Goal: Task Accomplishment & Management: Manage account settings

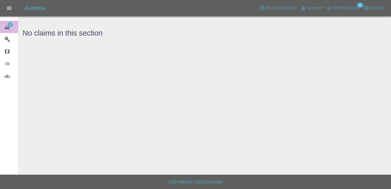
click at [12, 24] on span "2" at bounding box center [10, 24] width 5 height 5
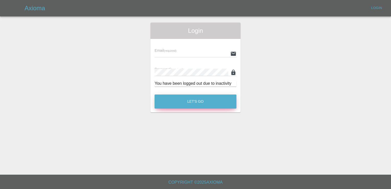
type input "[EMAIL_ADDRESS][DOMAIN_NAME]"
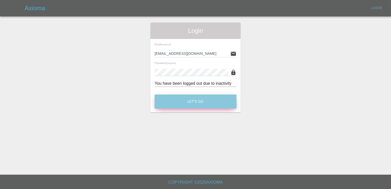
click at [212, 102] on button "Let's Go" at bounding box center [195, 101] width 82 height 14
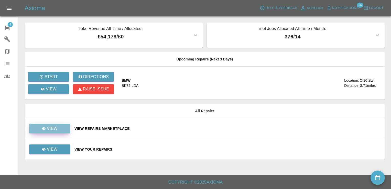
click at [58, 131] on link "View" at bounding box center [49, 129] width 41 height 10
